Goal: Task Accomplishment & Management: Use online tool/utility

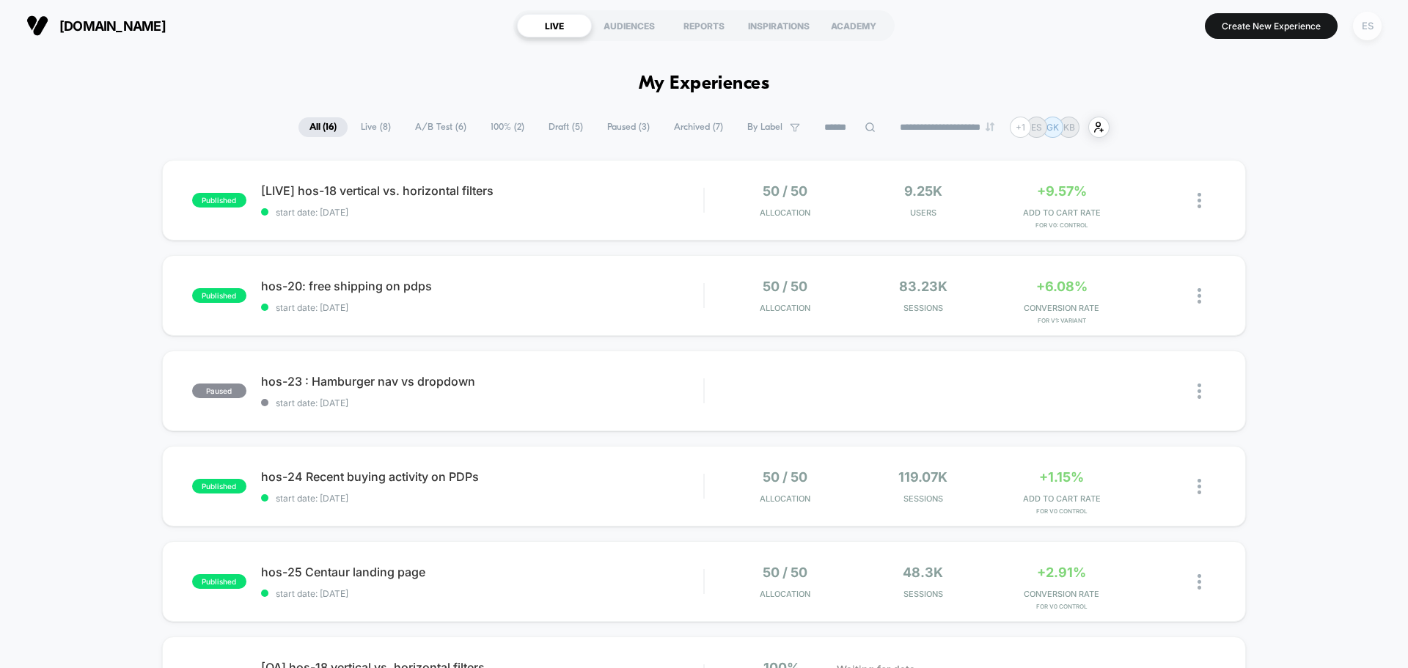
click at [1364, 29] on div "ES" at bounding box center [1367, 26] width 29 height 29
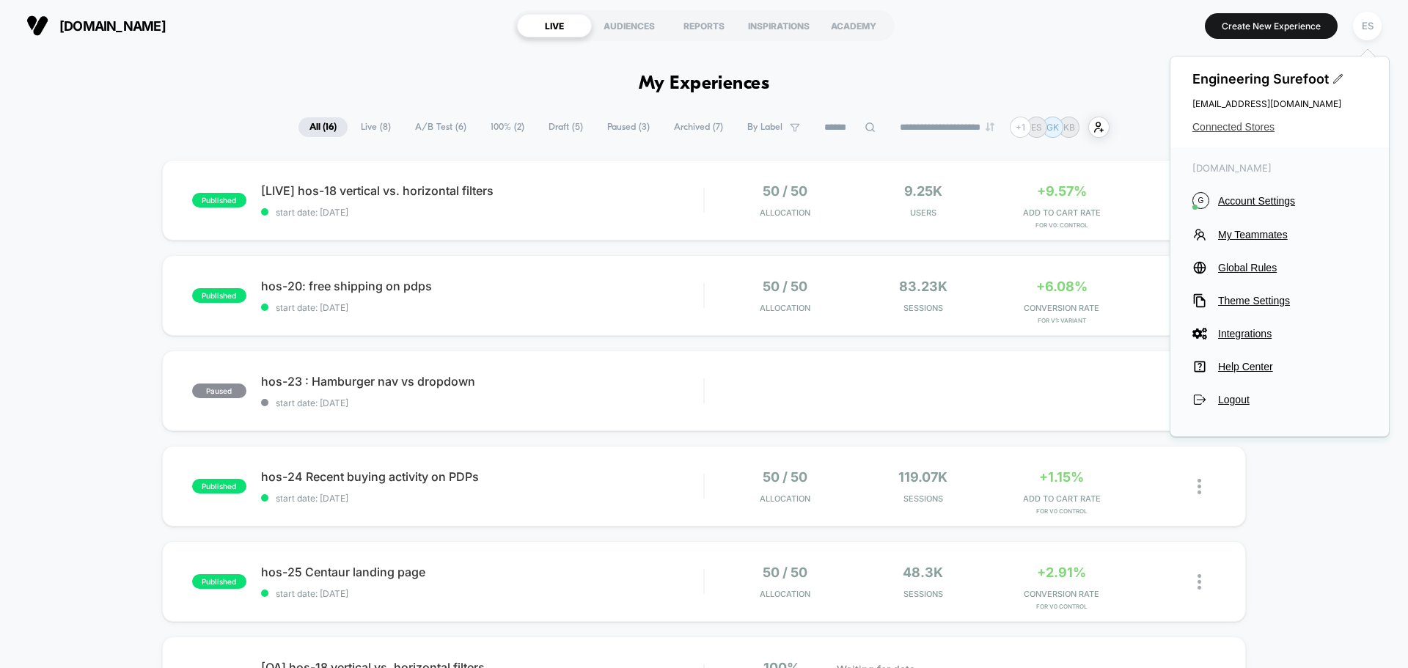
click at [1224, 122] on span "Connected Stores" at bounding box center [1279, 127] width 174 height 12
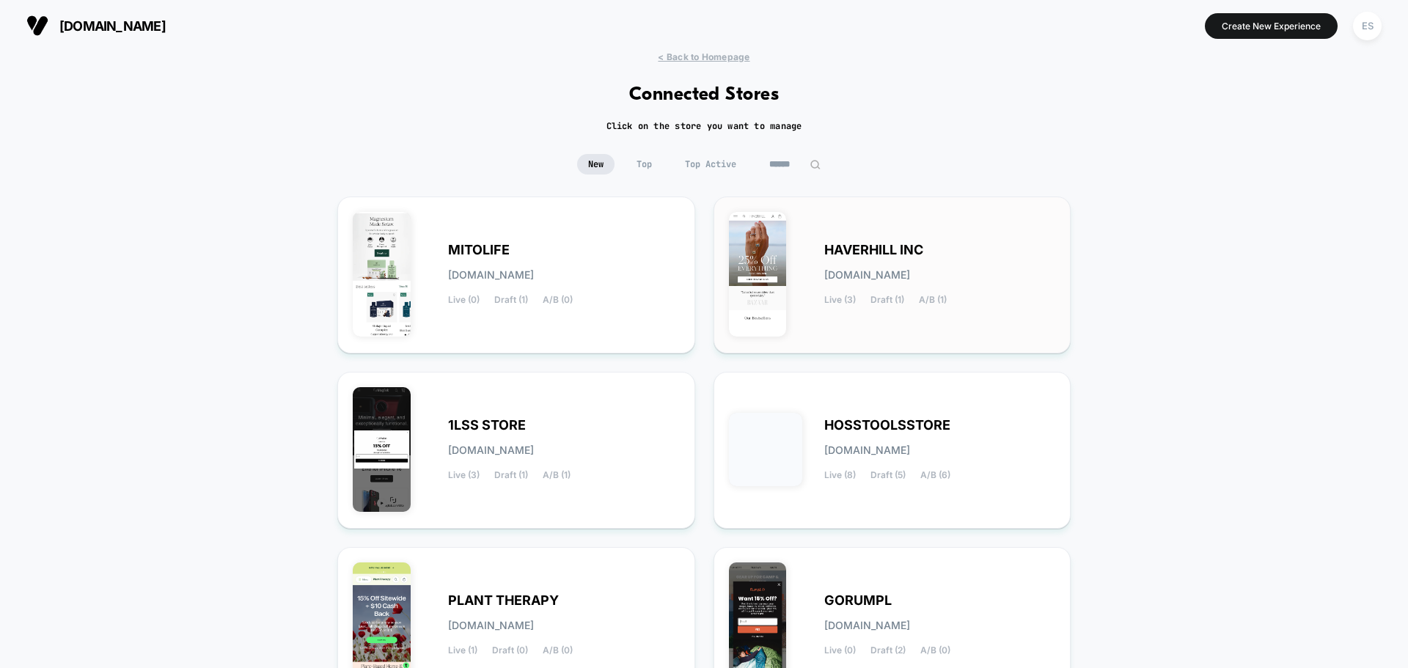
click at [791, 213] on div "HAVERHILL INC [DOMAIN_NAME] Live (3) Draft (1) A/B (1)" at bounding box center [892, 275] width 327 height 126
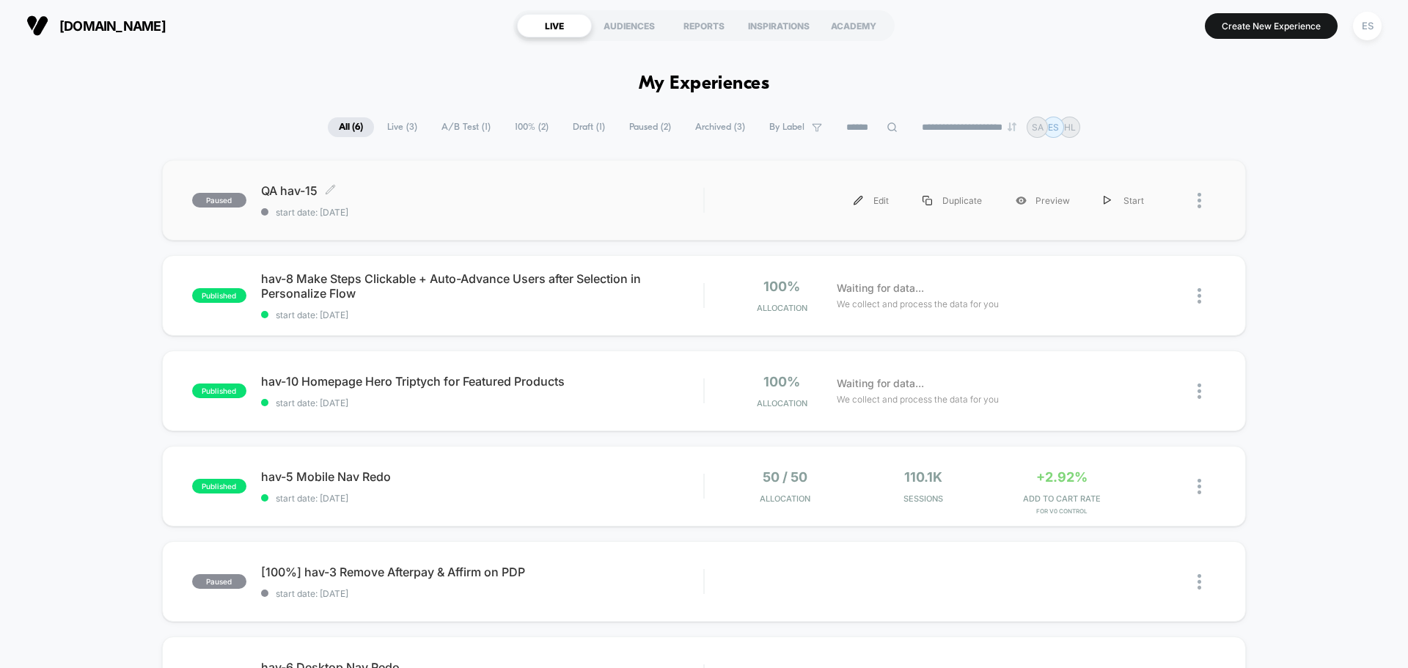
click at [317, 192] on span "QA hav-15 Click to edit experience details" at bounding box center [482, 190] width 442 height 15
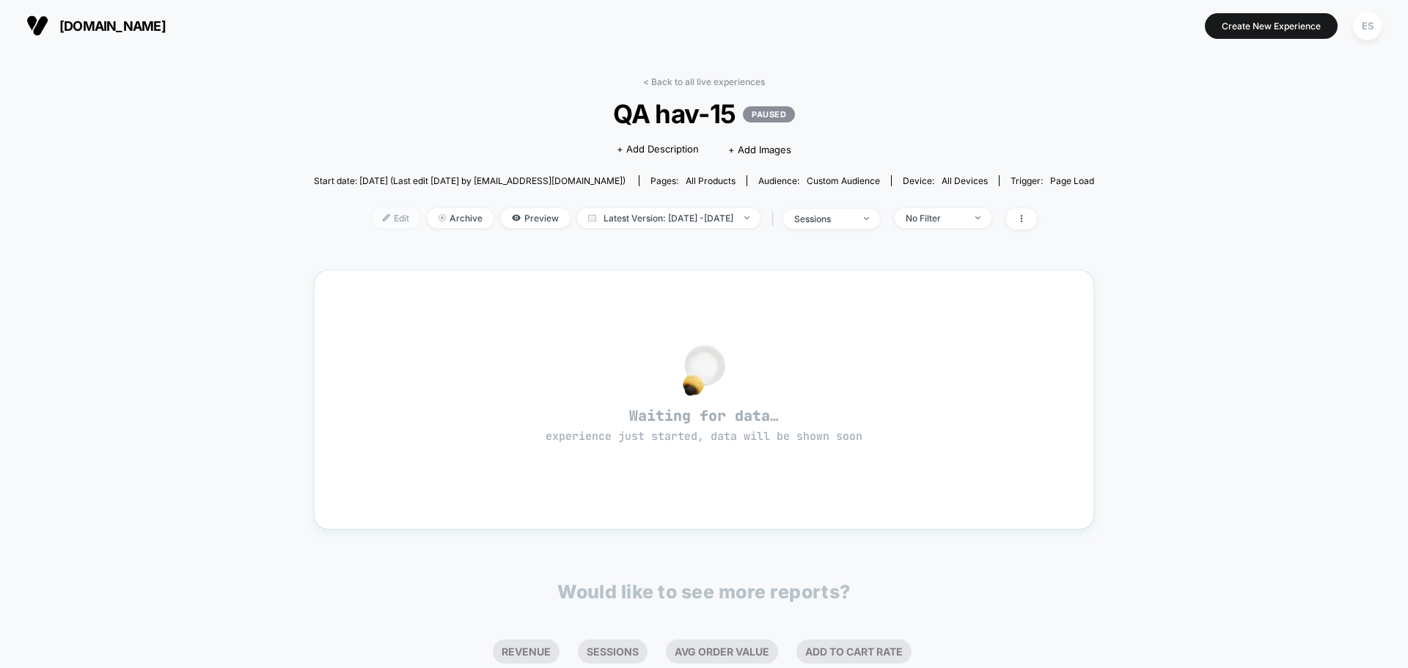
click at [379, 221] on span "Edit" at bounding box center [396, 218] width 48 height 20
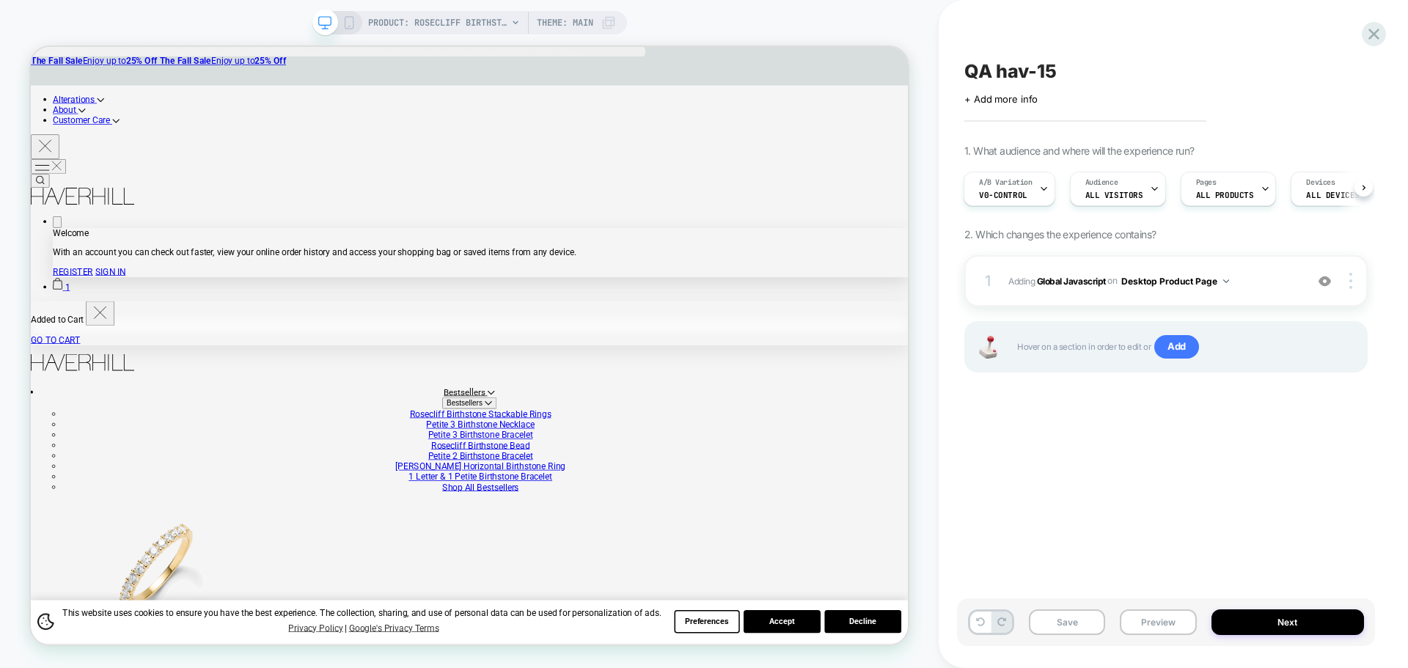
click at [1136, 644] on div "Save Preview Next" at bounding box center [1173, 629] width 418 height 62
click at [1148, 631] on button "Preview" at bounding box center [1158, 622] width 76 height 26
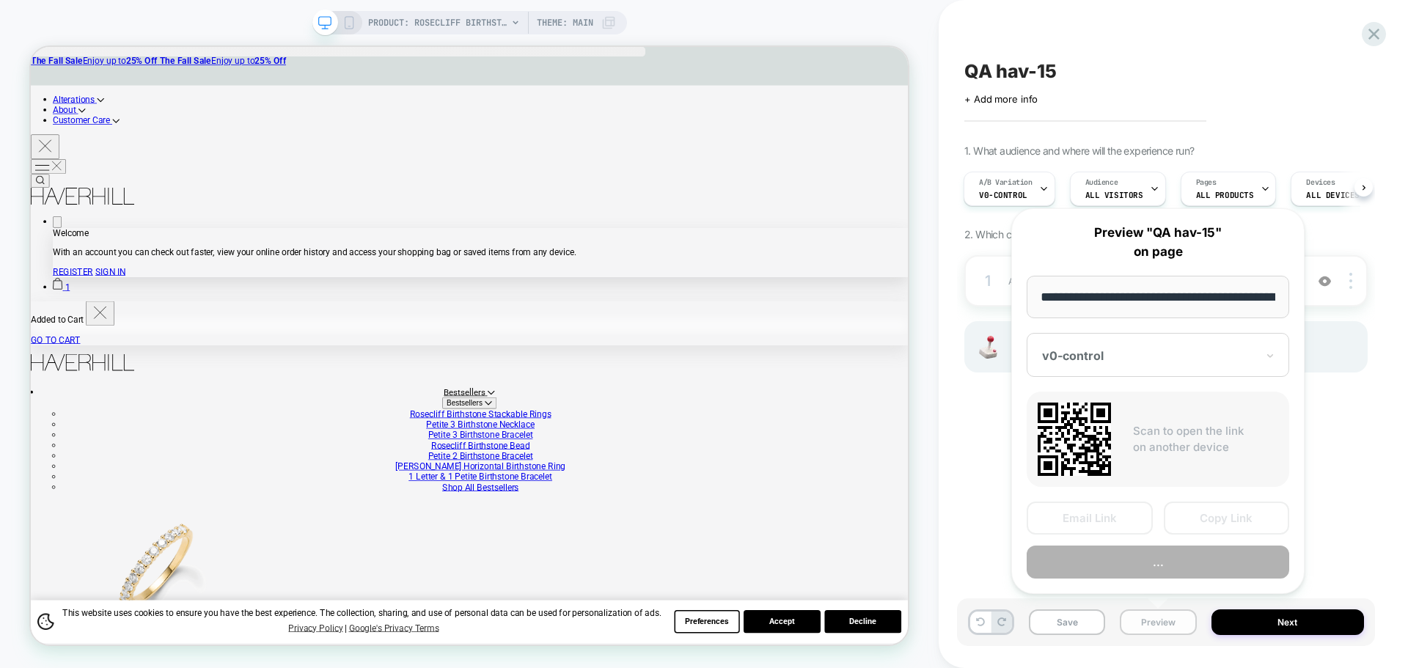
scroll to position [0, 346]
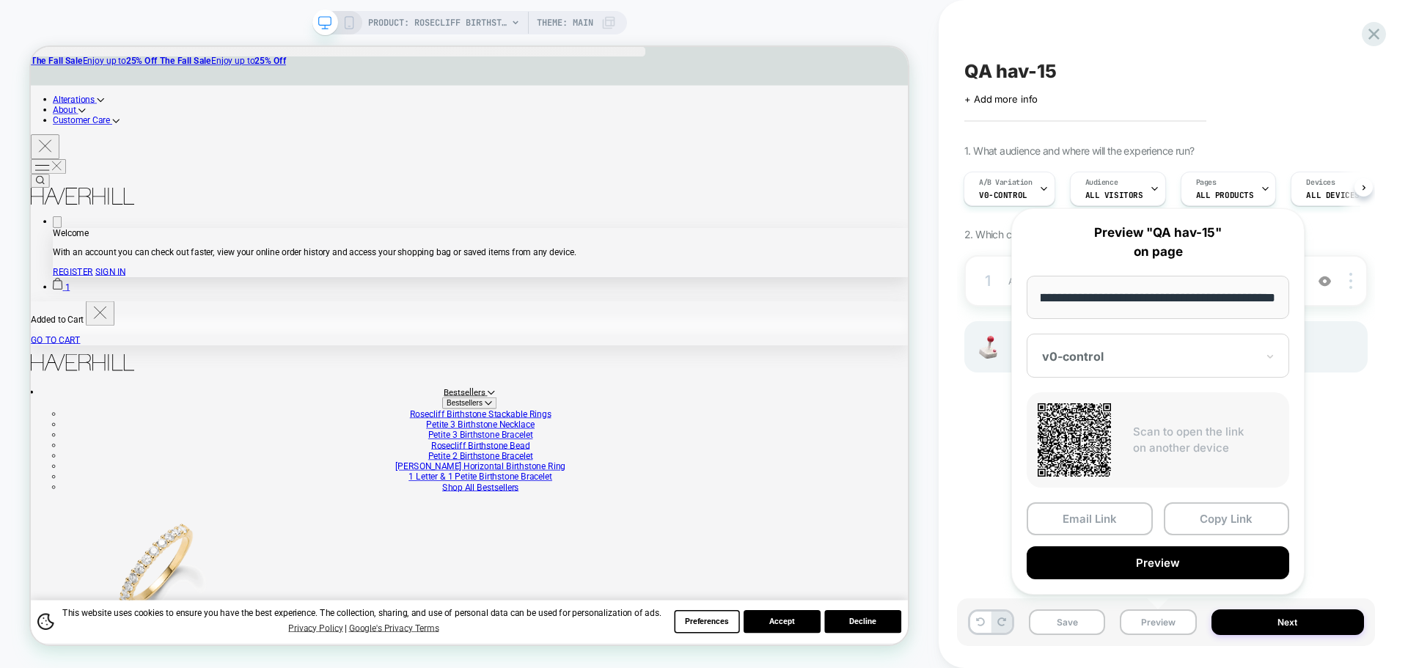
click at [1202, 536] on div "Email Link Copy Link Preview" at bounding box center [1157, 540] width 262 height 77
click at [1208, 526] on button "Copy Link" at bounding box center [1227, 518] width 126 height 33
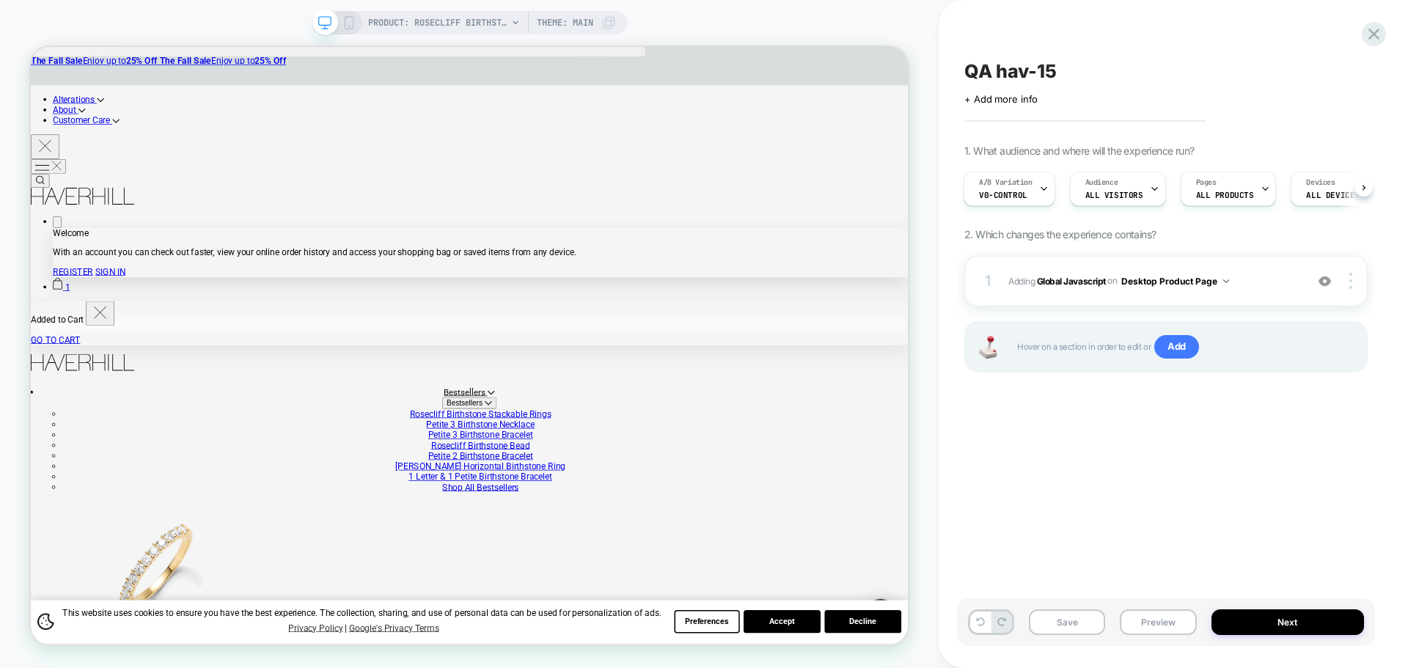
click at [1015, 169] on div "A/B Variation v0-control Audience All Visitors Pages ALL PRODUCTS Devices ALL D…" at bounding box center [1158, 188] width 403 height 49
click at [1011, 194] on span "v0-control" at bounding box center [1003, 195] width 48 height 10
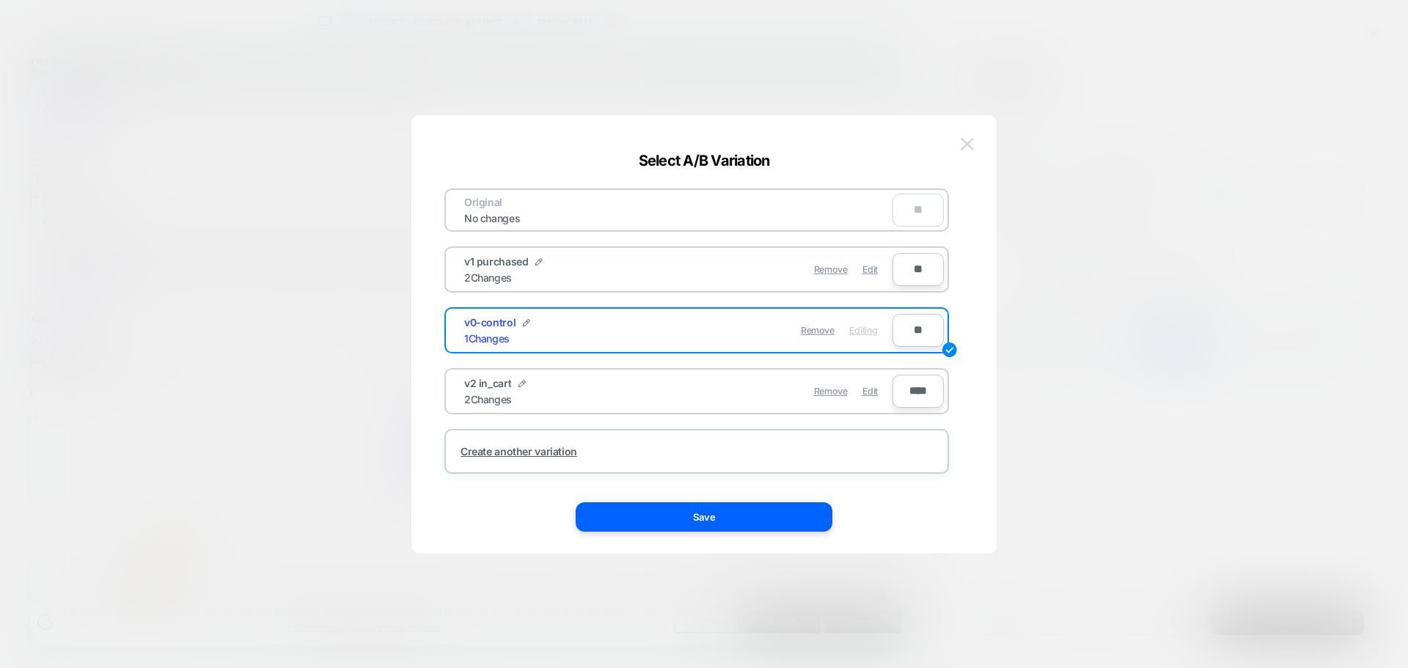
click at [956, 145] on button at bounding box center [967, 144] width 22 height 22
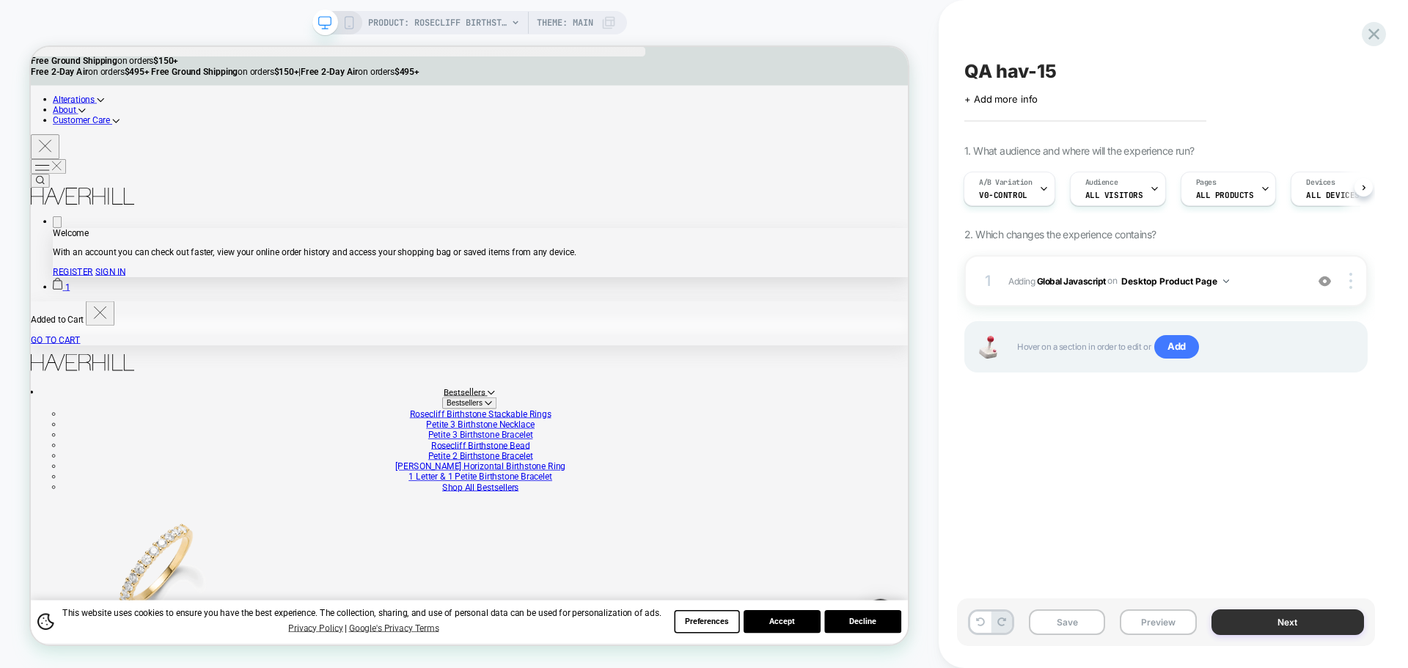
click at [1309, 613] on button "Next" at bounding box center [1287, 622] width 153 height 26
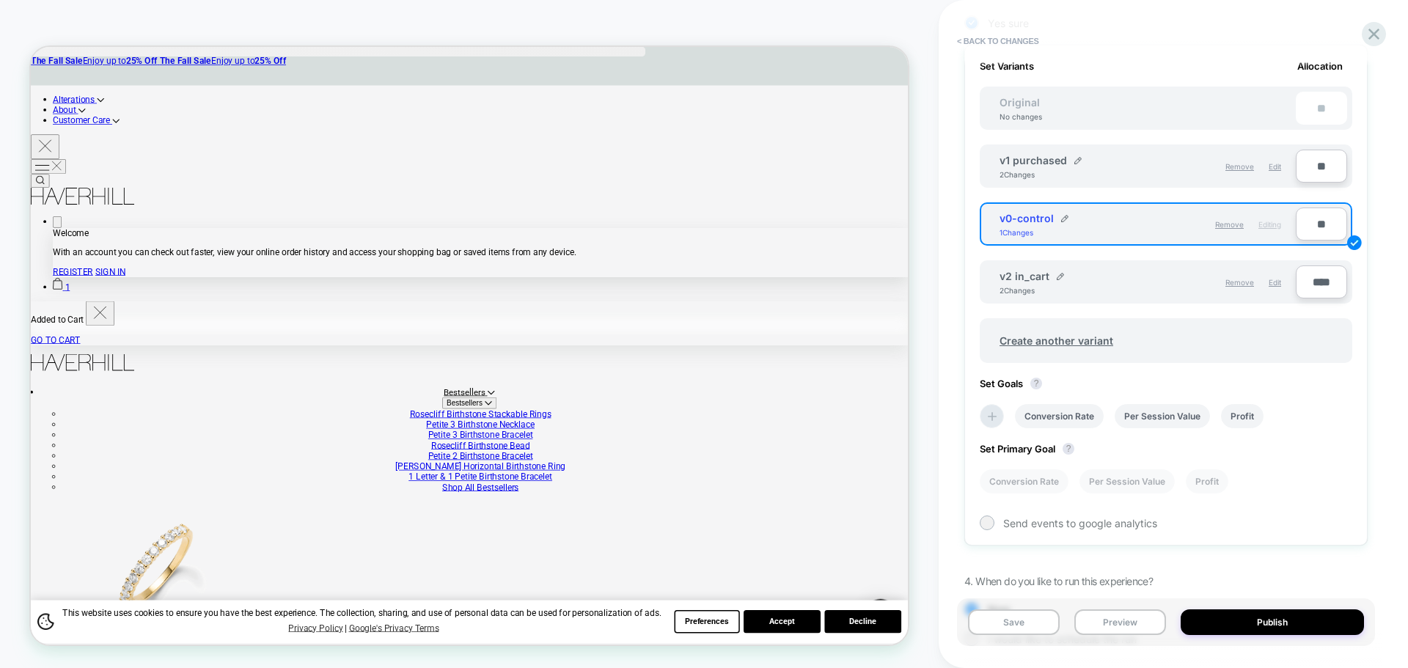
scroll to position [270, 0]
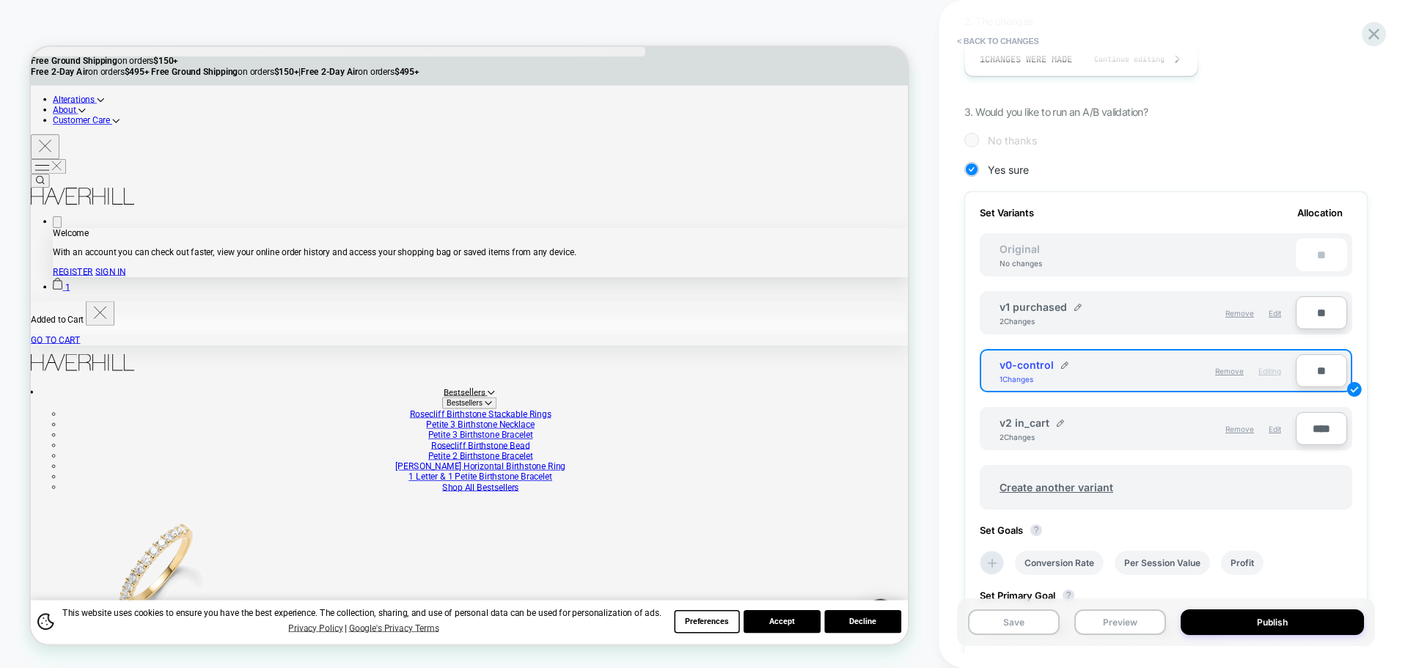
click at [1082, 309] on div "v1 purchased 2 Changes" at bounding box center [1073, 313] width 148 height 25
click at [1076, 309] on img at bounding box center [1077, 307] width 7 height 7
click at [1185, 287] on div "**********" at bounding box center [1166, 306] width 372 height 61
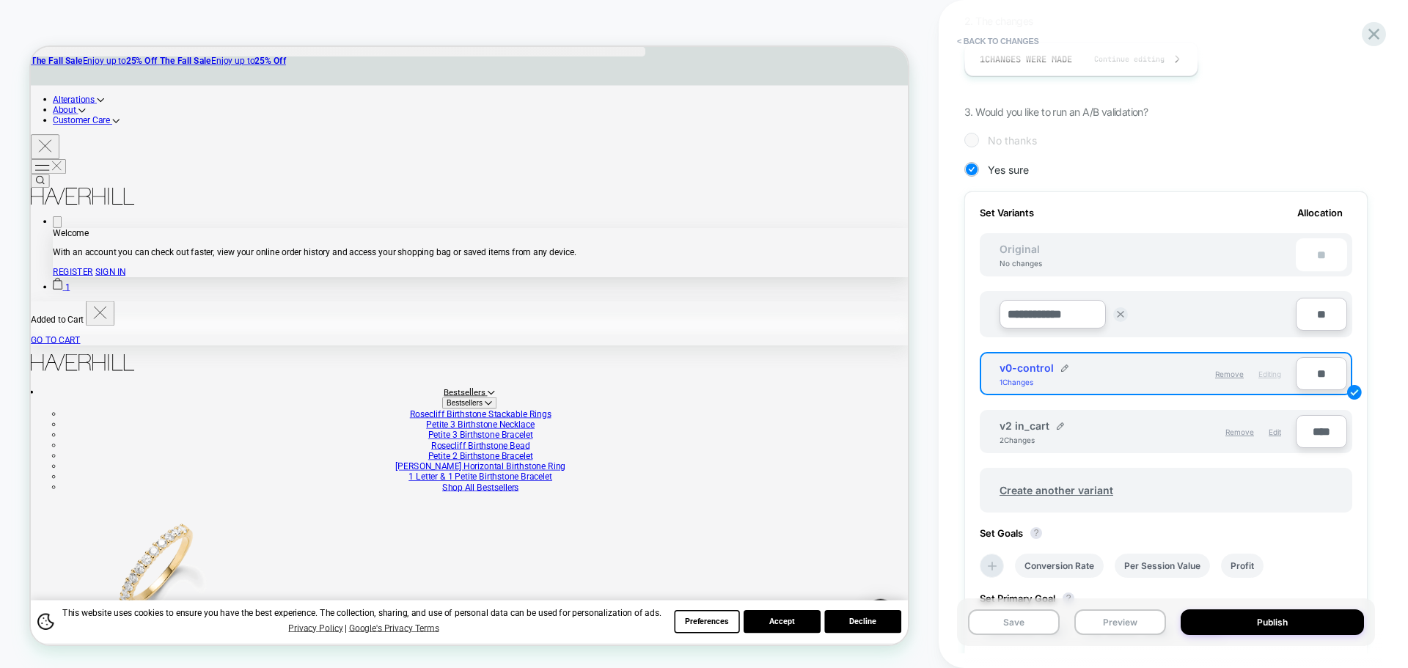
click at [1108, 315] on div "**********" at bounding box center [1091, 314] width 184 height 29
click at [1117, 315] on img at bounding box center [1120, 314] width 7 height 7
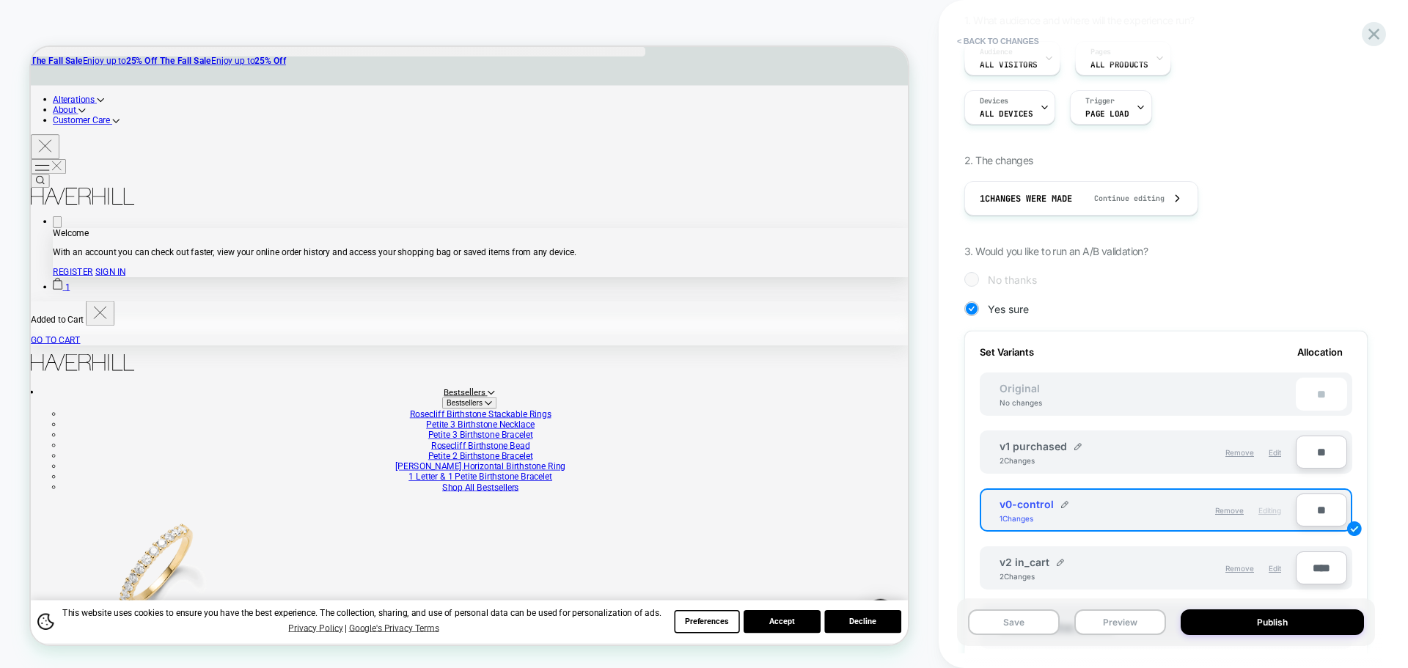
scroll to position [0, 0]
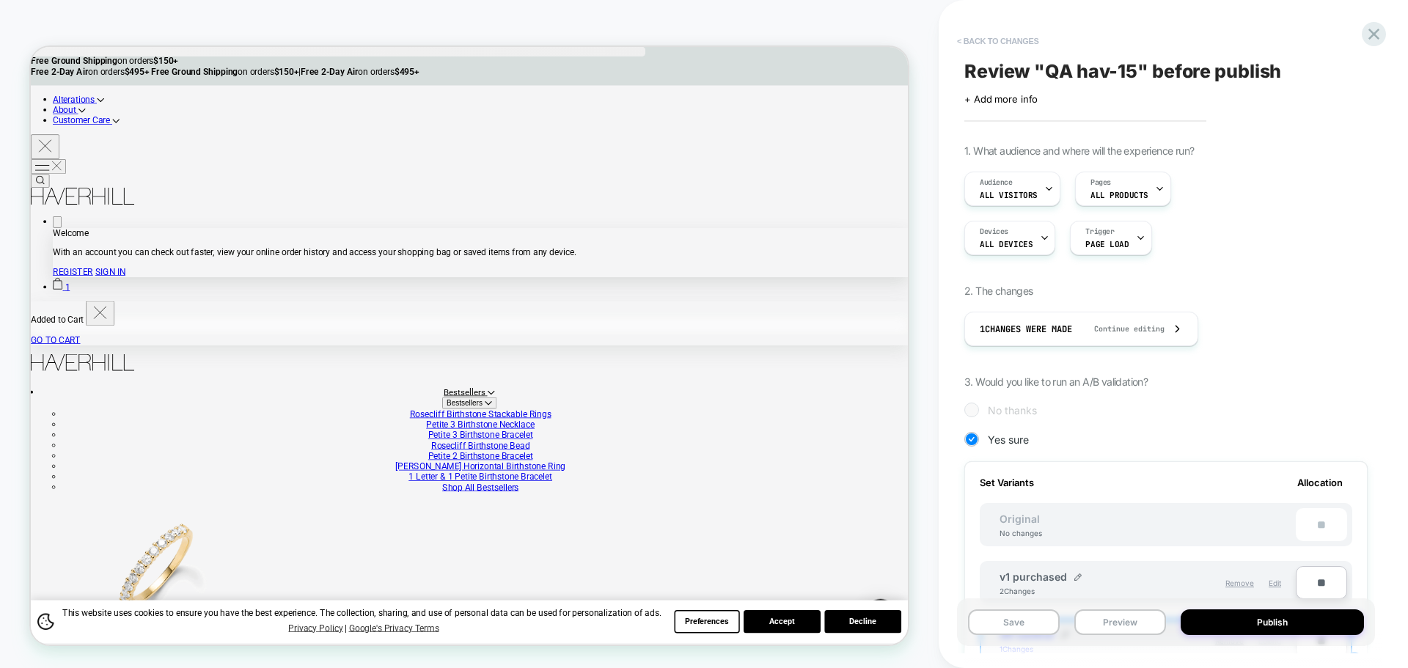
click at [1007, 37] on button "< Back to changes" at bounding box center [997, 40] width 97 height 23
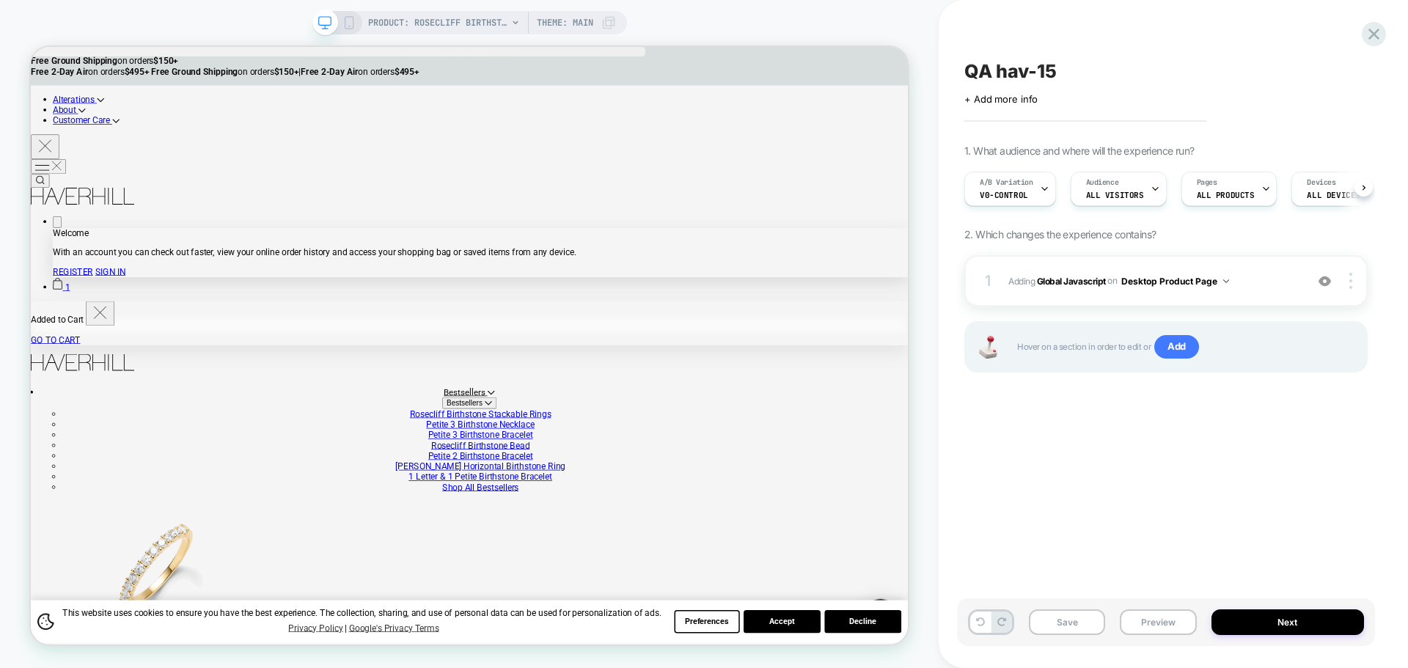
scroll to position [0, 1]
click at [1145, 631] on button "Preview" at bounding box center [1158, 622] width 76 height 26
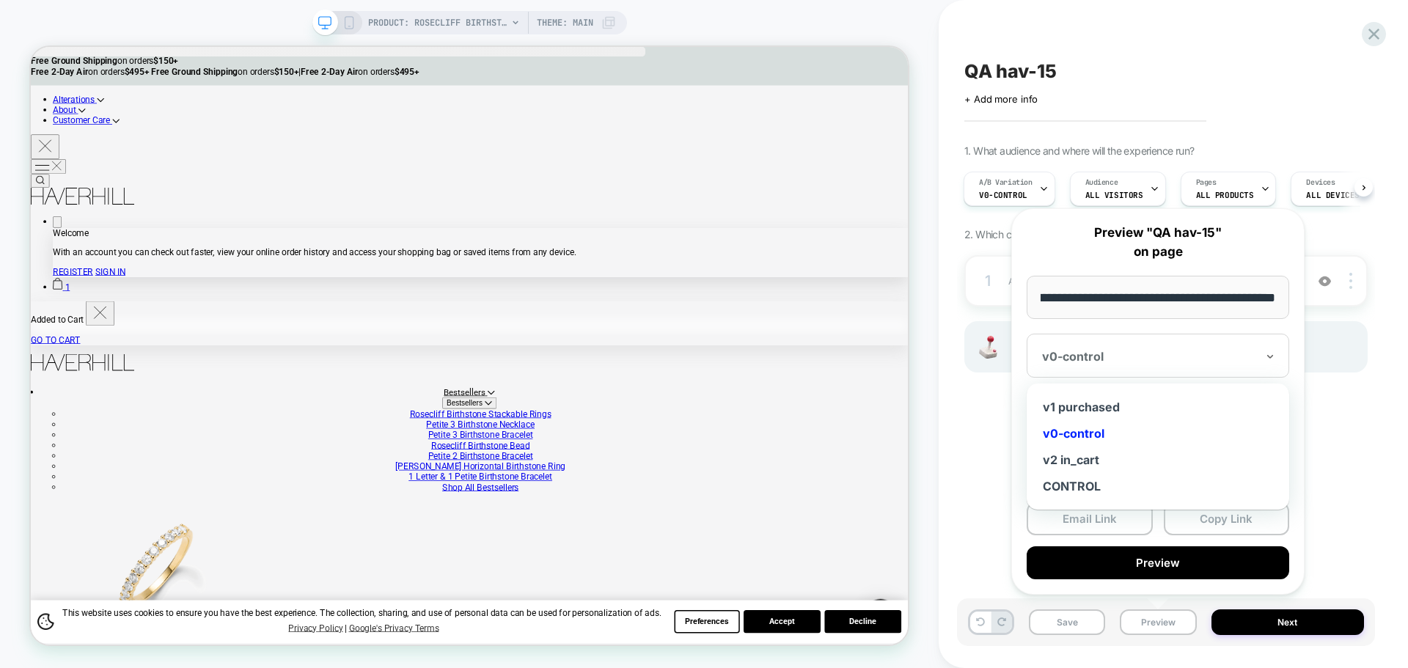
scroll to position [0, 0]
click at [1128, 362] on div at bounding box center [1149, 356] width 214 height 15
click at [1088, 464] on div "v2 in_cart" at bounding box center [1158, 460] width 248 height 26
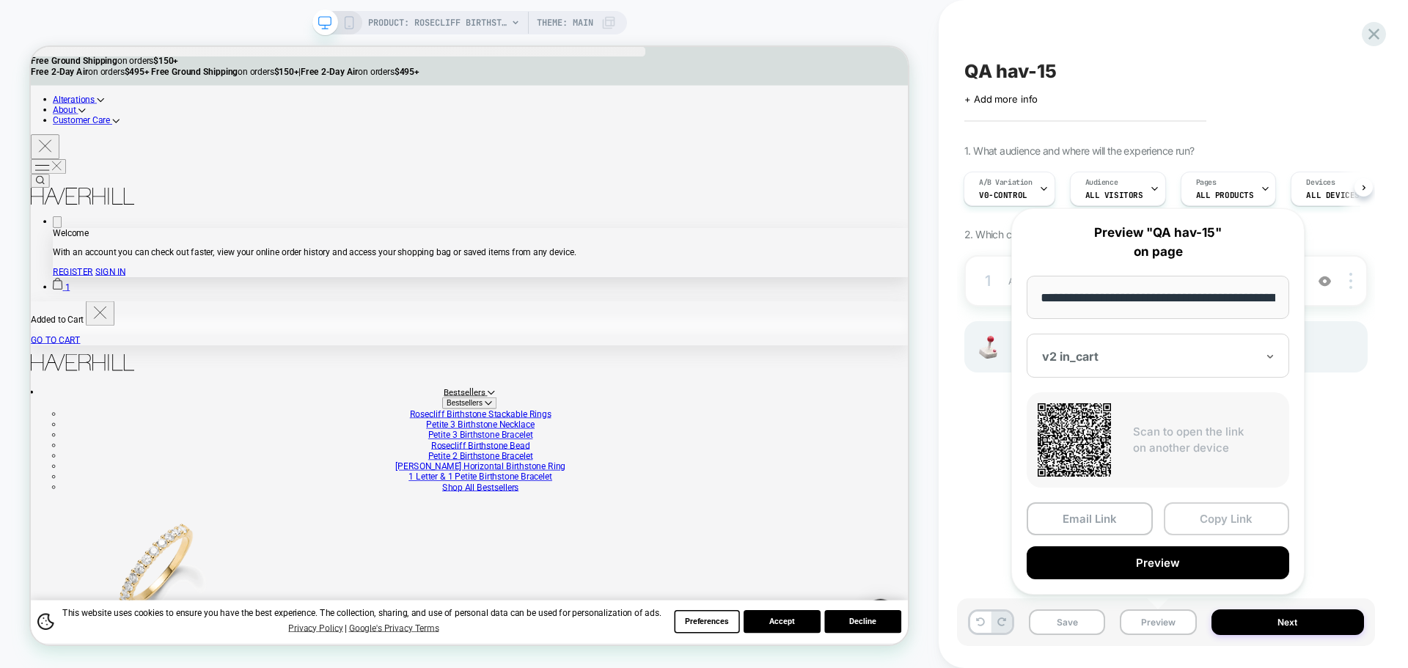
click at [1196, 518] on button "Copy Link" at bounding box center [1227, 518] width 126 height 33
